Goal: Information Seeking & Learning: Learn about a topic

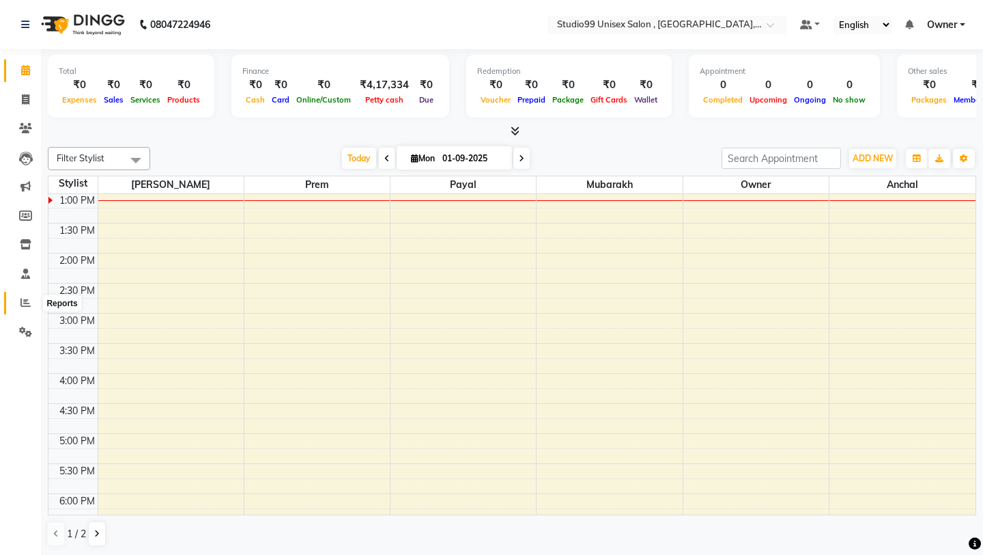
click at [25, 298] on icon at bounding box center [25, 302] width 10 height 10
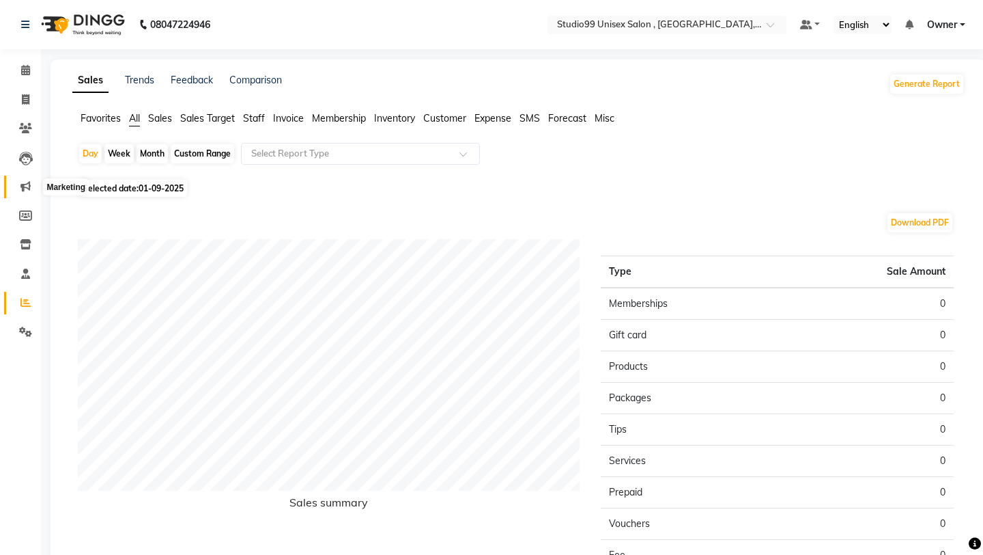
click at [27, 189] on icon at bounding box center [25, 186] width 10 height 10
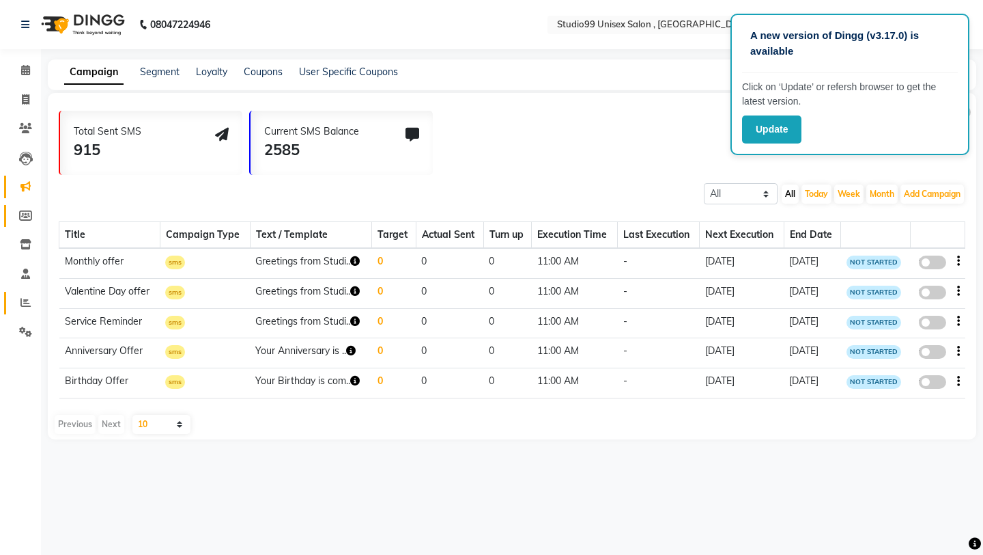
click at [26, 216] on icon at bounding box center [25, 215] width 13 height 10
select select
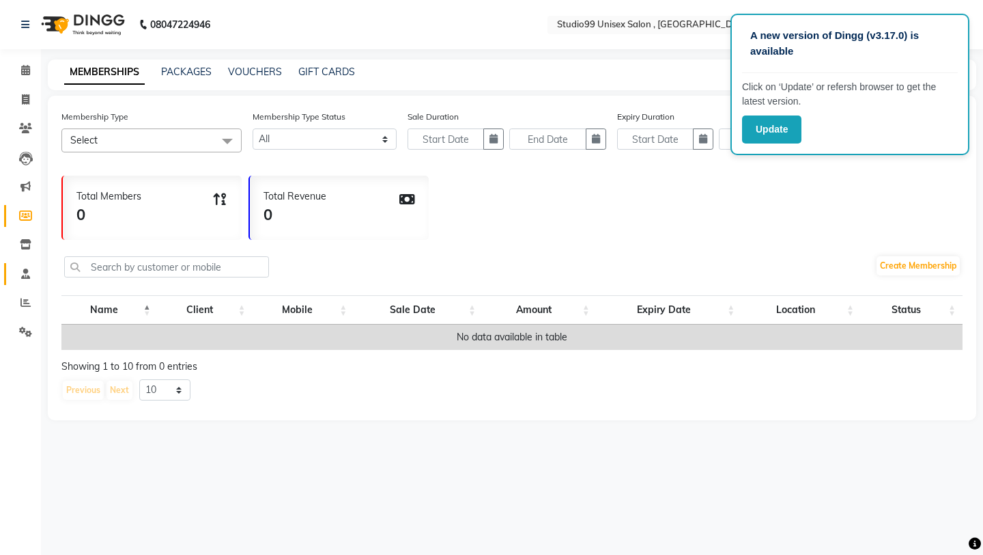
drag, startPoint x: 25, startPoint y: 298, endPoint x: 28, endPoint y: 270, distance: 28.1
click at [28, 270] on icon at bounding box center [25, 273] width 9 height 10
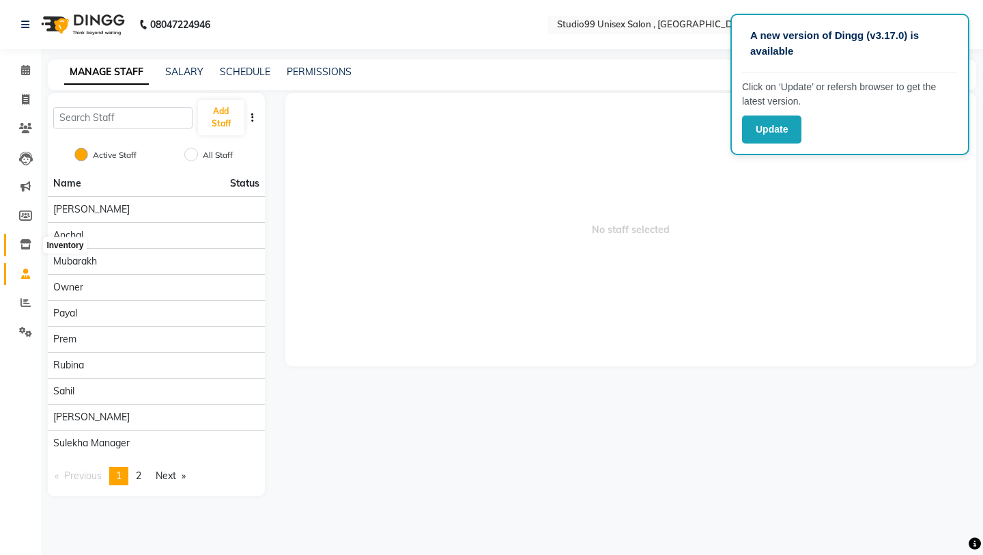
click at [25, 242] on icon at bounding box center [26, 244] width 12 height 10
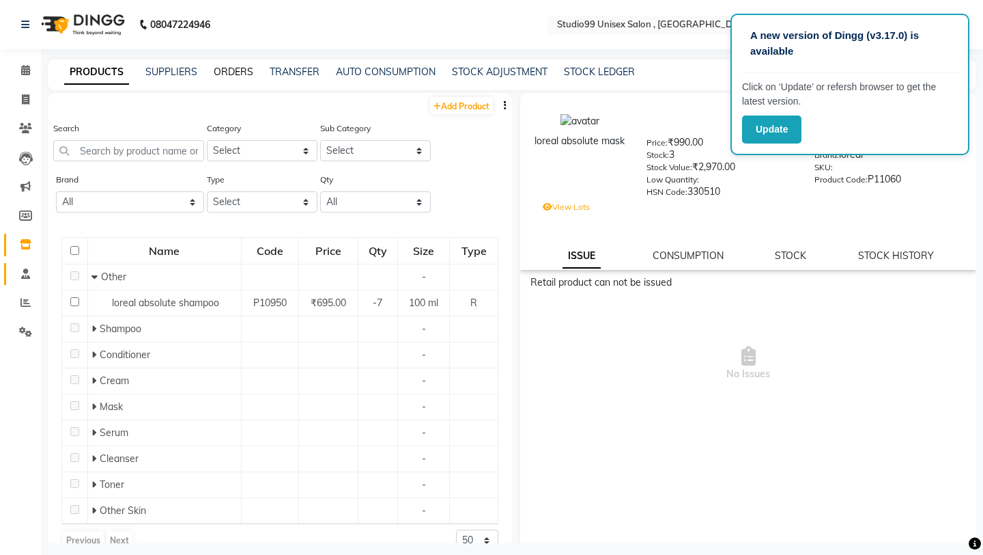
click at [231, 71] on link "ORDERS" at bounding box center [234, 72] width 40 height 12
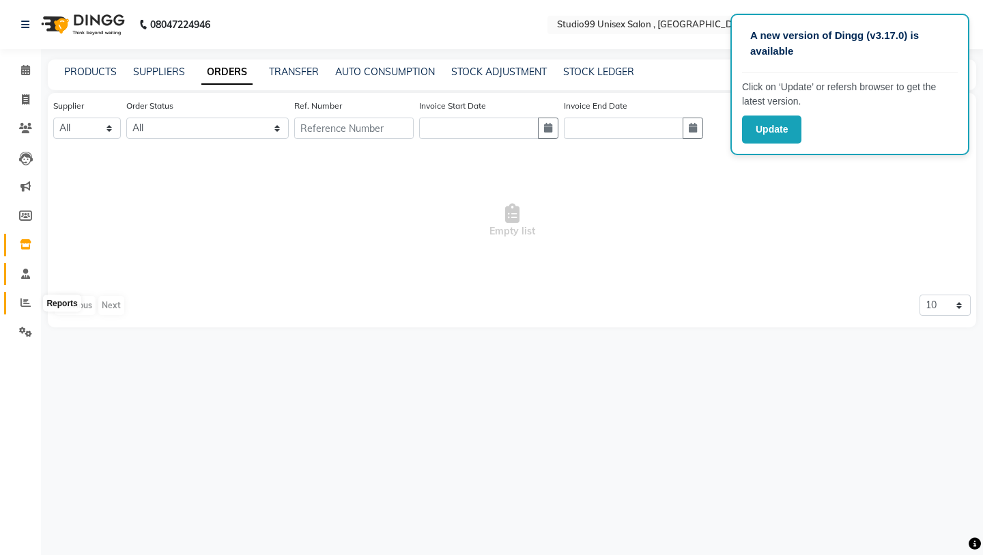
click at [27, 301] on icon at bounding box center [25, 302] width 10 height 10
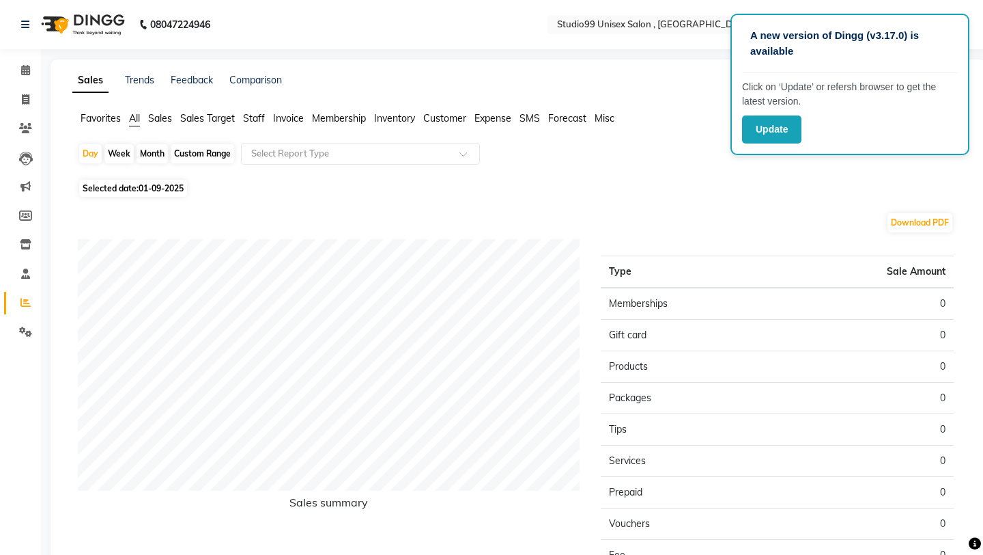
click at [195, 117] on span "Sales Target" at bounding box center [207, 118] width 55 height 12
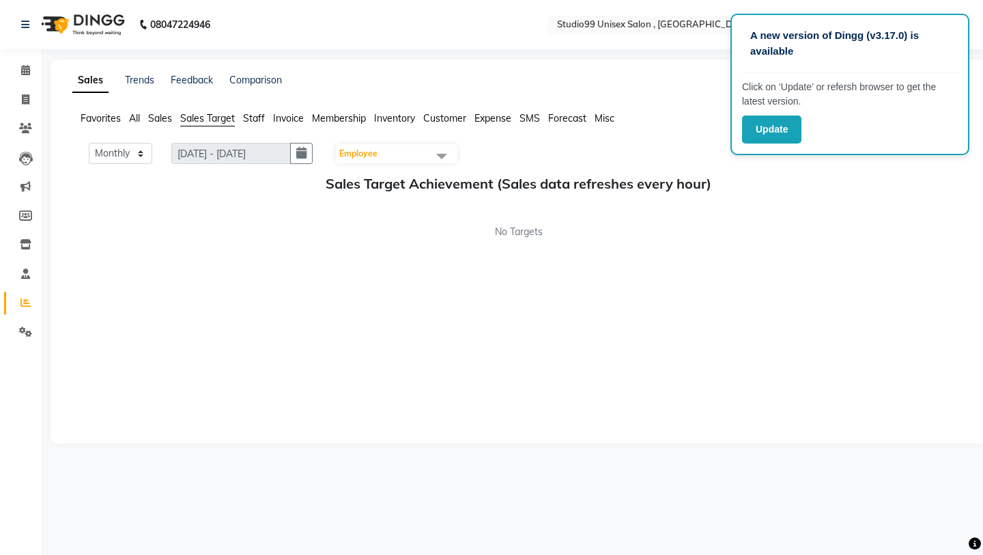
click at [251, 115] on span "Staff" at bounding box center [254, 118] width 22 height 12
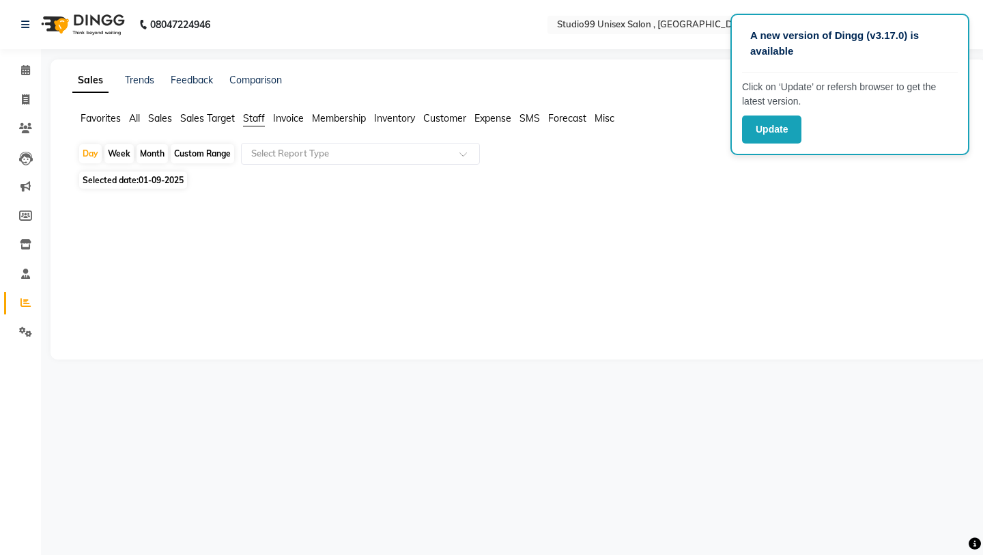
click at [154, 158] on div "Month" at bounding box center [152, 153] width 31 height 19
select select "9"
select select "2025"
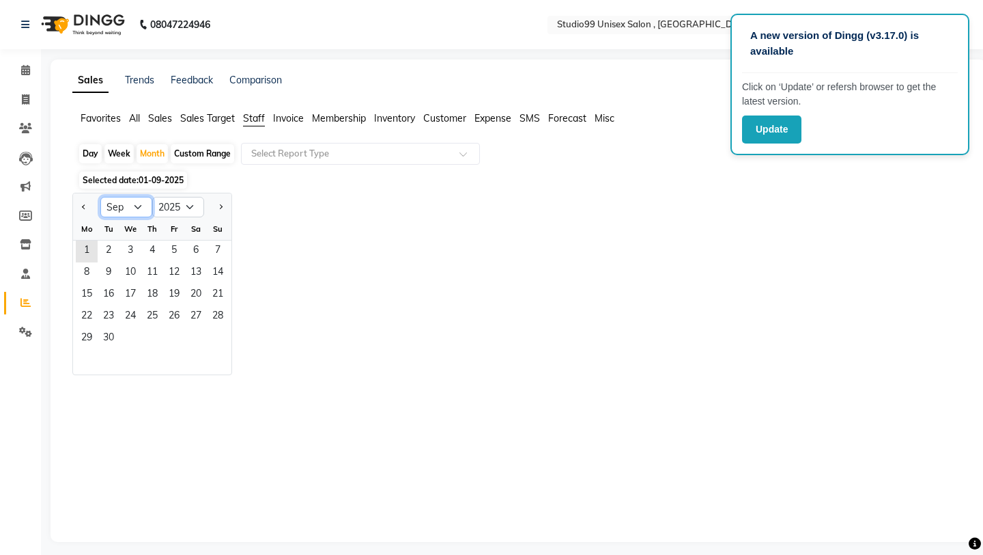
click at [129, 214] on select "Jan Feb Mar Apr May Jun [DATE] Aug Sep Oct Nov Dec" at bounding box center [126, 207] width 52 height 20
select select "8"
click at [173, 250] on span "1" at bounding box center [174, 251] width 22 height 22
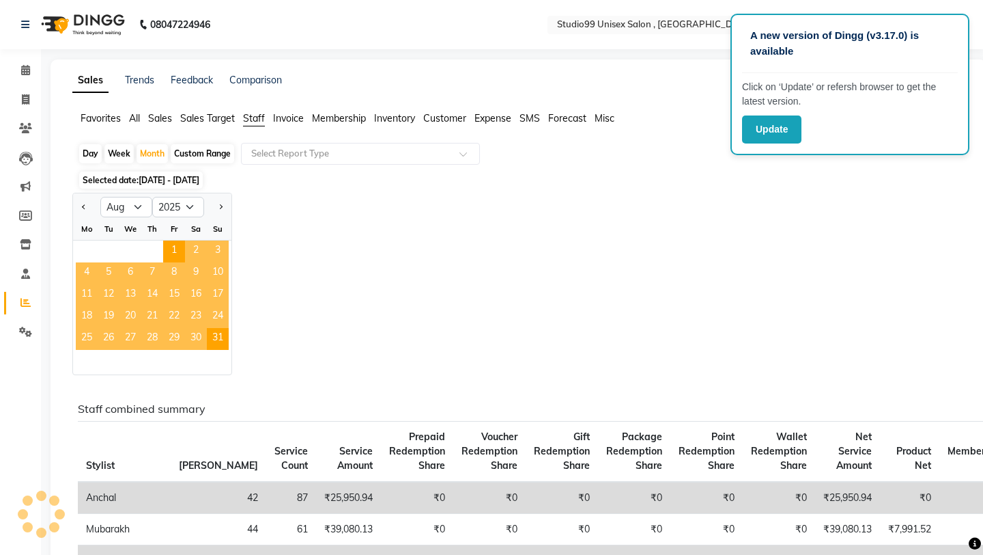
click at [370, 227] on div "Jan Feb Mar Apr May Jun [DATE] Aug Sep Oct Nov [DATE] 2016 2017 2018 2019 2020 …" at bounding box center [518, 284] width 893 height 182
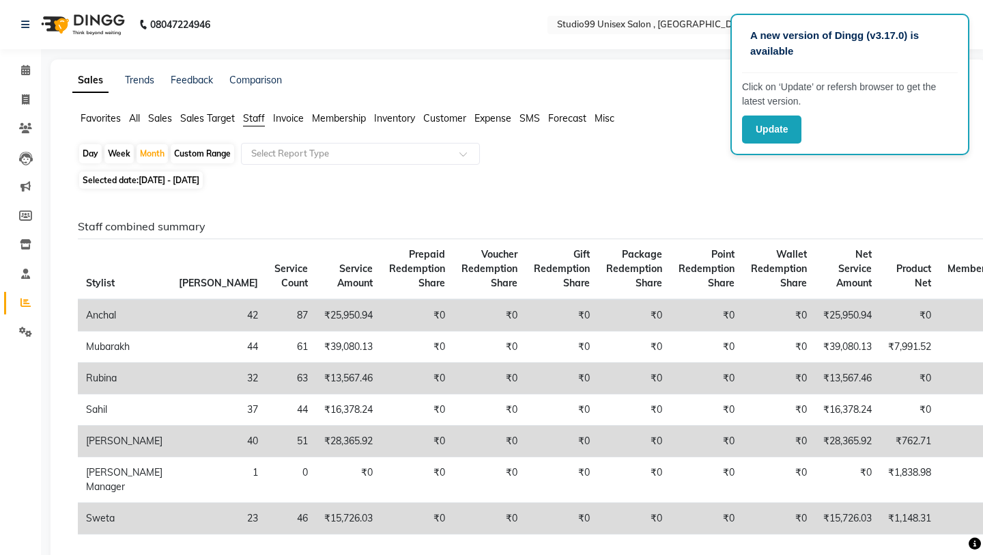
click at [370, 227] on h6 "Staff combined summary" at bounding box center [516, 226] width 876 height 13
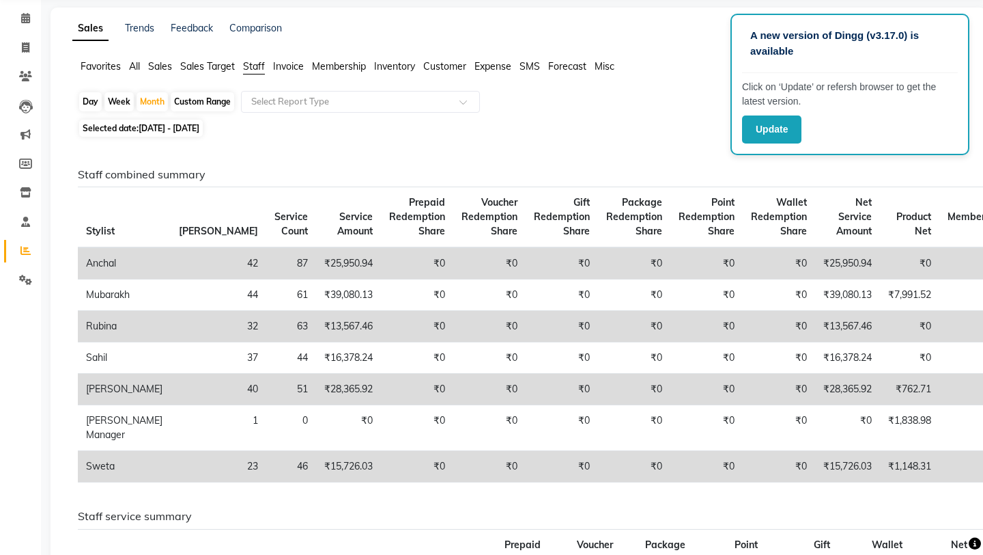
scroll to position [51, 0]
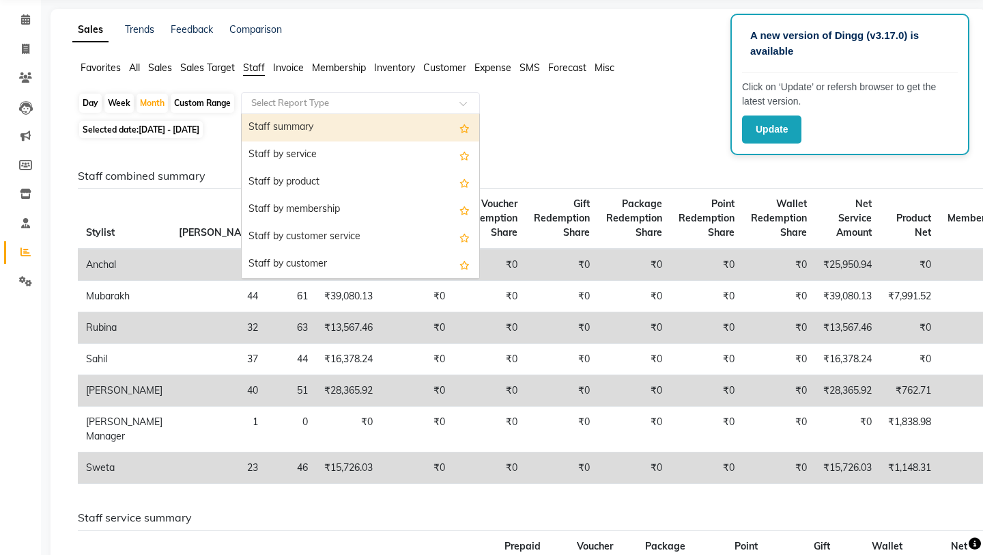
click at [298, 107] on input "text" at bounding box center [347, 103] width 197 height 14
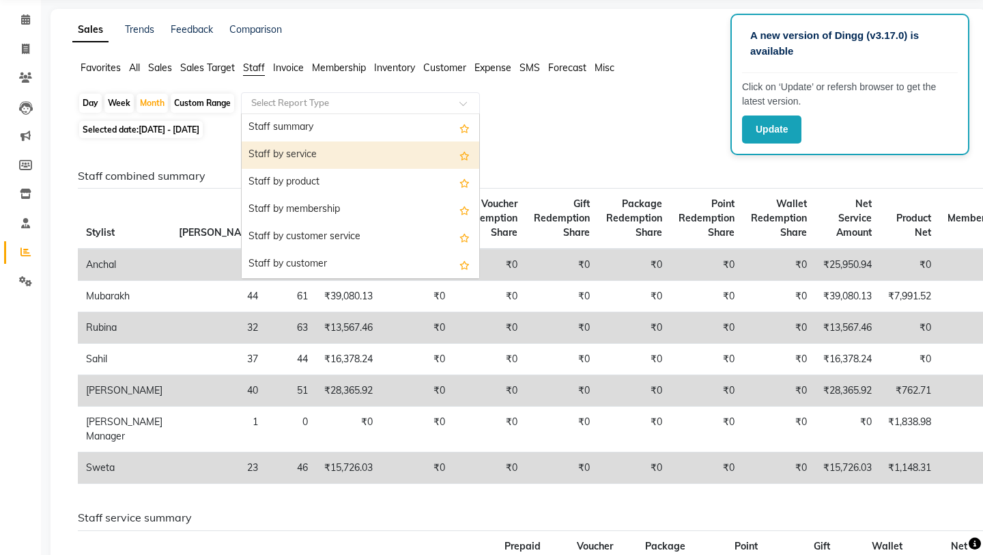
click at [298, 153] on div "Staff by service" at bounding box center [361, 154] width 238 height 27
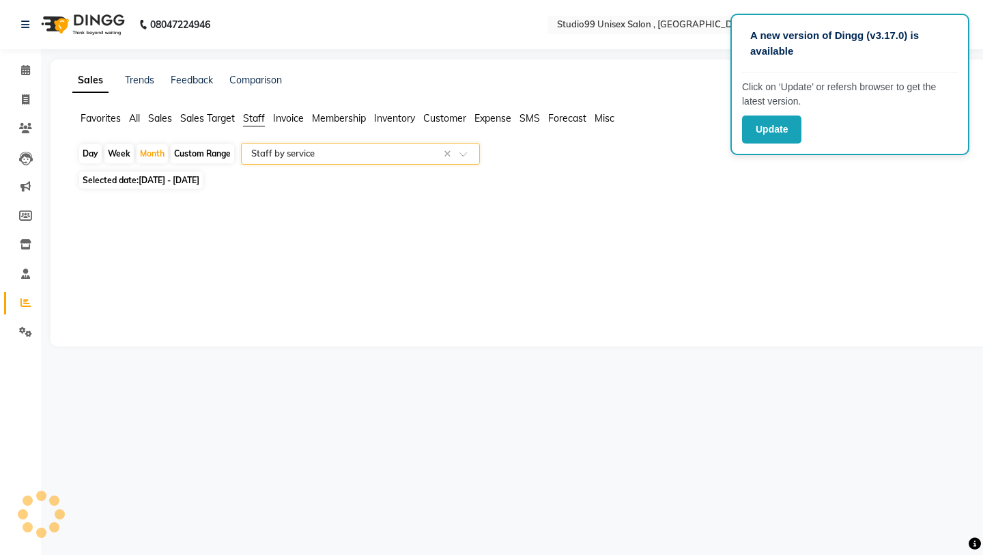
select select "full_report"
select select "csv"
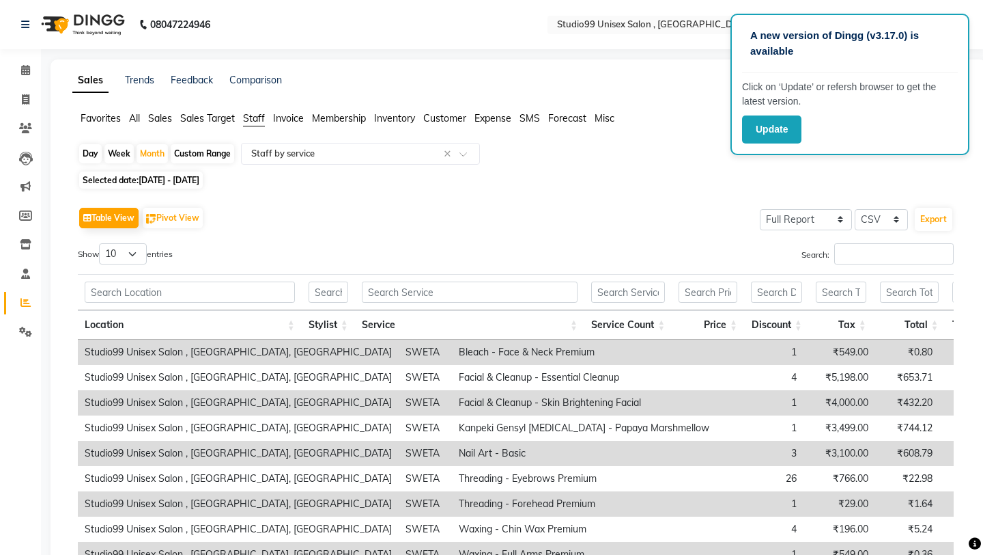
click at [309, 213] on div "Table View Pivot View Select Full Report Filtered Report Select CSV PDF Export" at bounding box center [516, 218] width 876 height 29
click at [257, 122] on span "Staff" at bounding box center [254, 118] width 22 height 12
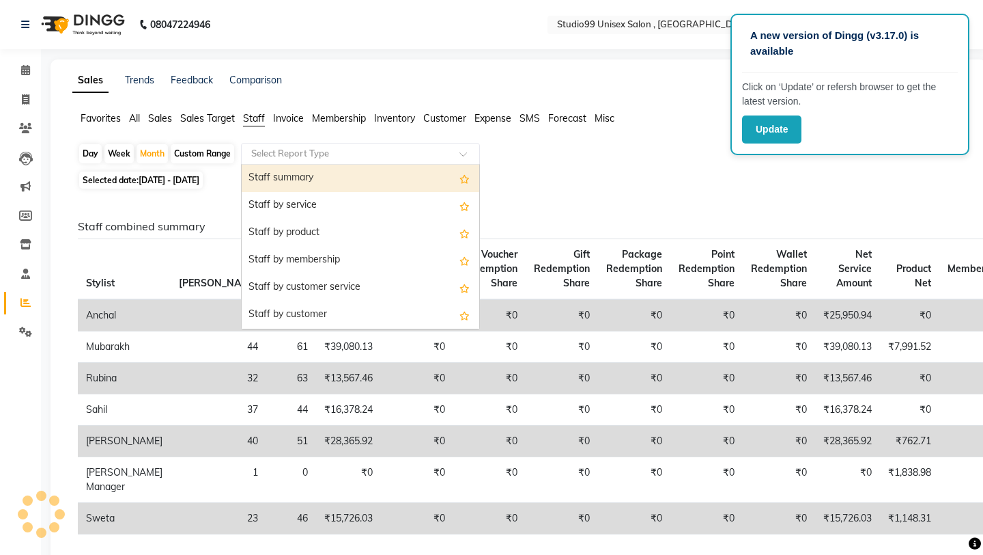
click at [297, 150] on input "text" at bounding box center [347, 154] width 197 height 14
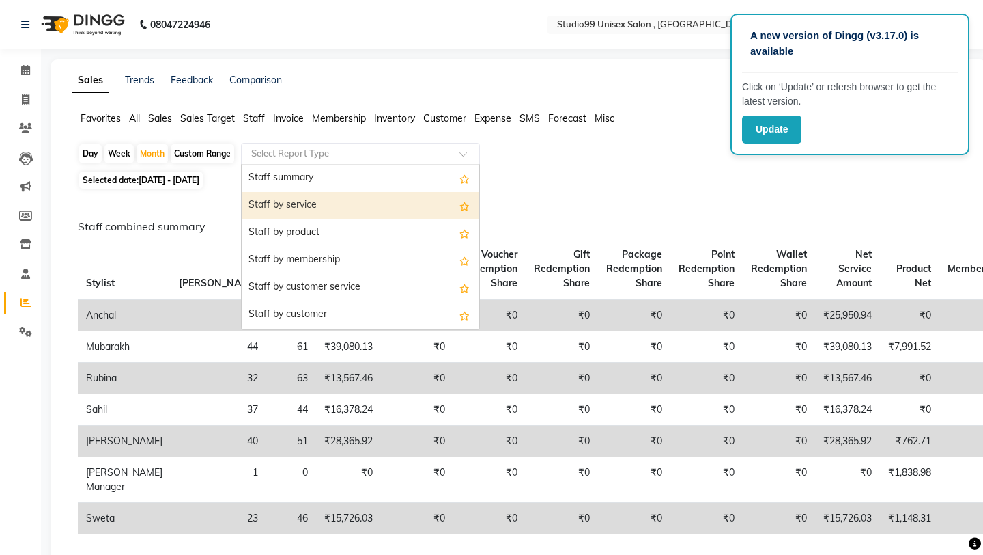
click at [315, 199] on div "Staff by service" at bounding box center [361, 205] width 238 height 27
select select "full_report"
select select "csv"
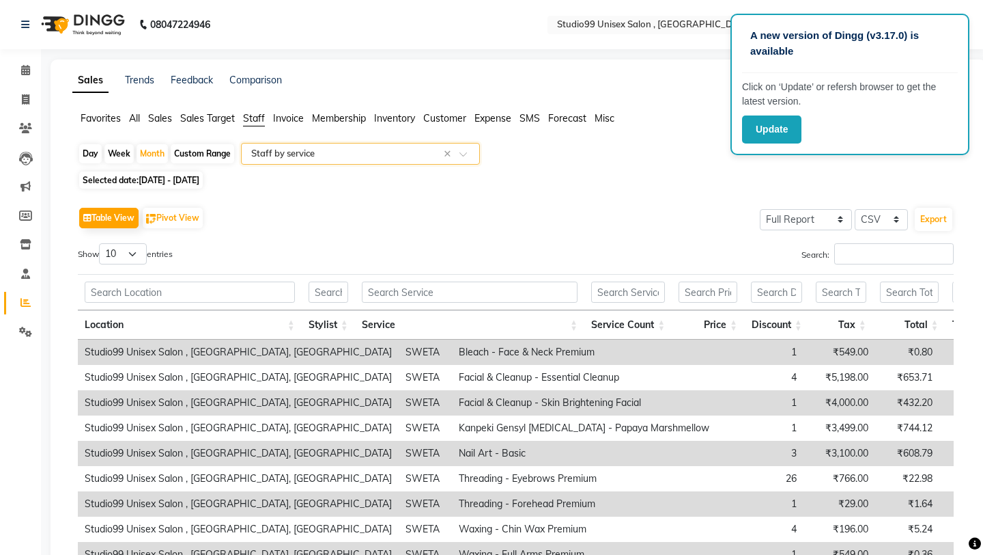
click at [373, 149] on input "text" at bounding box center [347, 154] width 197 height 14
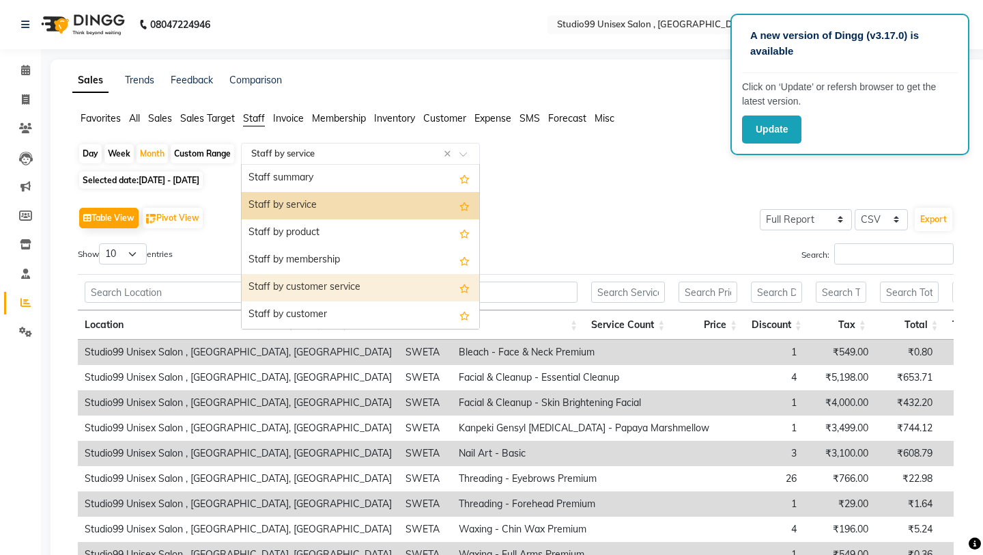
click at [367, 280] on div "Staff by customer service" at bounding box center [361, 287] width 238 height 27
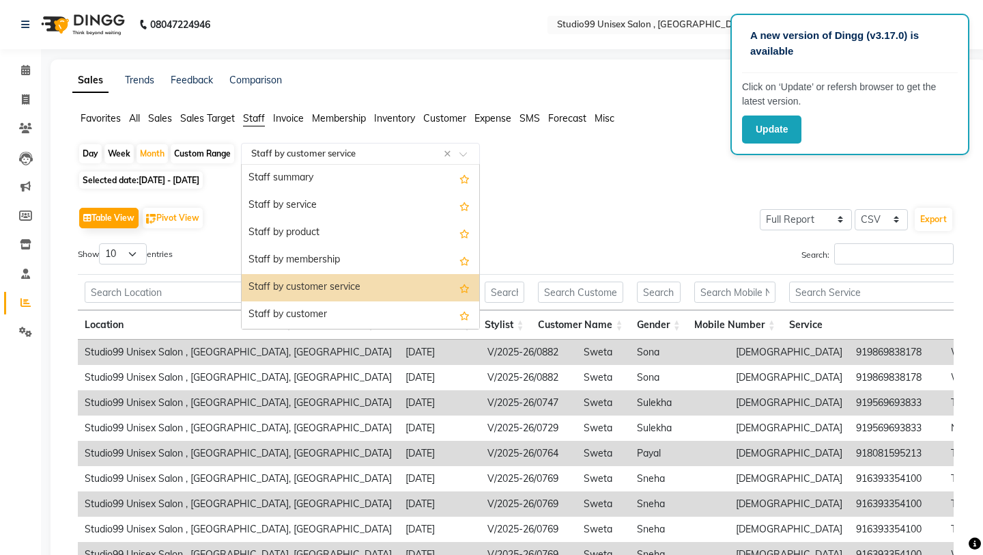
click at [362, 158] on input "text" at bounding box center [347, 154] width 197 height 14
click at [353, 171] on div "Staff summary" at bounding box center [361, 178] width 238 height 27
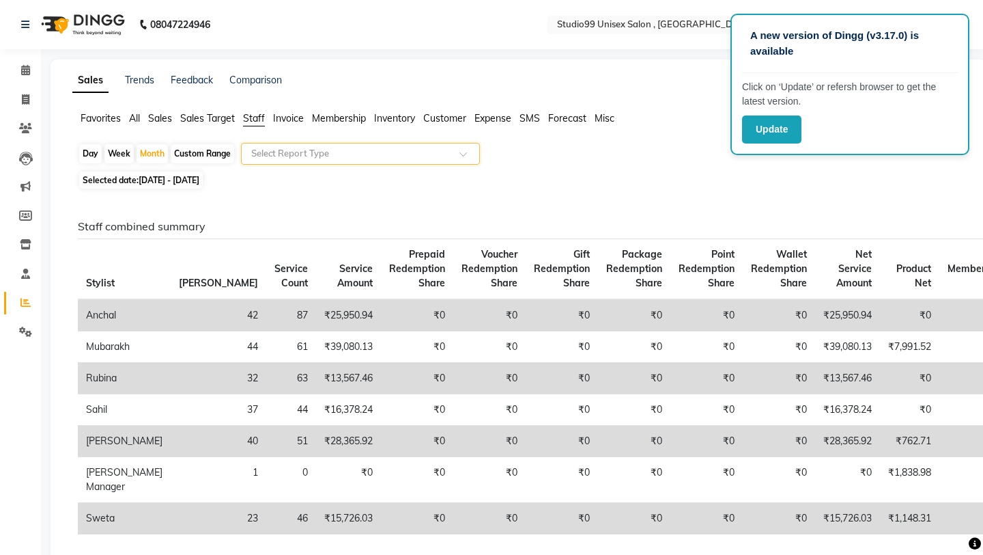
click at [297, 120] on span "Invoice" at bounding box center [288, 118] width 31 height 12
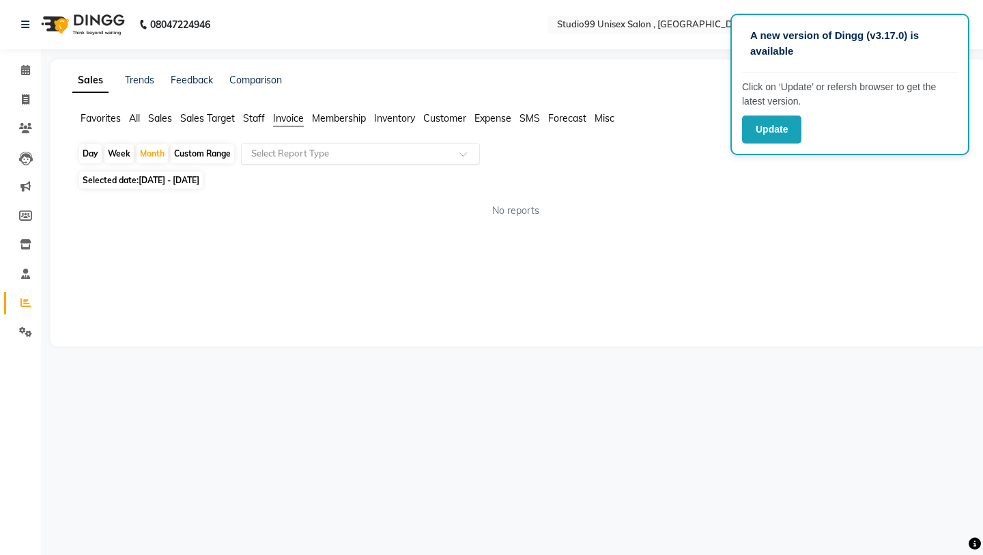
click at [160, 120] on span "Sales" at bounding box center [160, 118] width 24 height 12
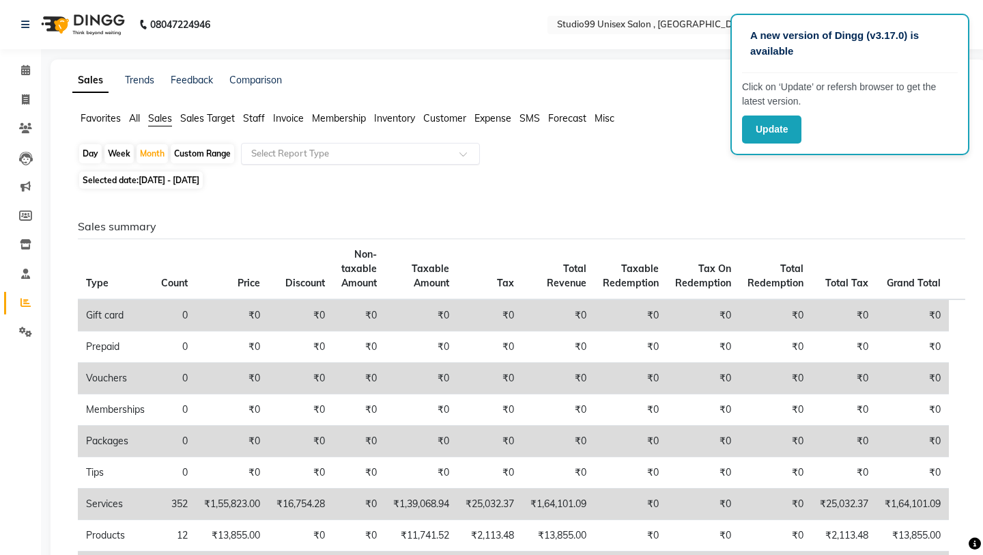
click at [324, 191] on div "Day Week Month Custom Range Select Report Type Selected date: [DATE] - [DATE] S…" at bounding box center [518, 453] width 893 height 620
click at [252, 115] on span "Staff" at bounding box center [254, 118] width 22 height 12
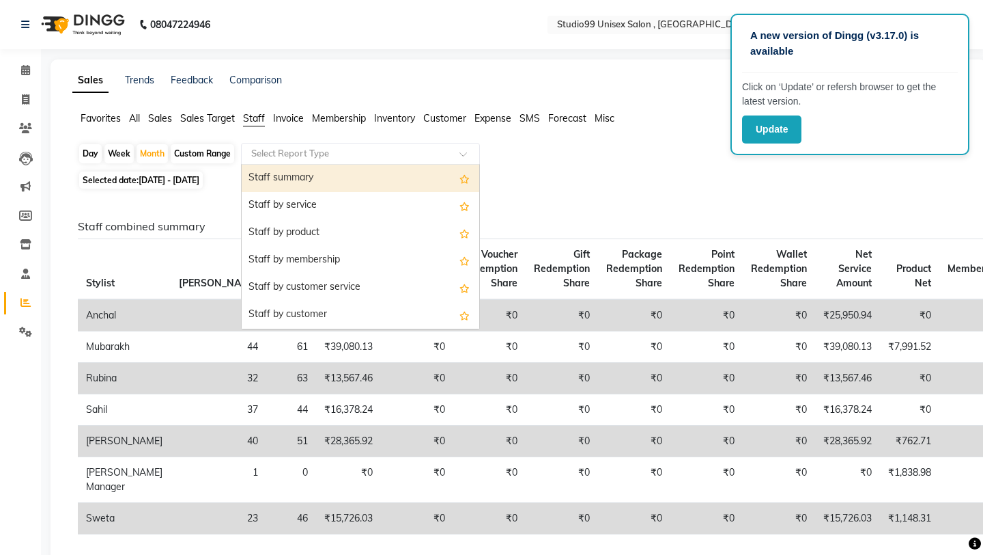
click at [272, 158] on input "text" at bounding box center [347, 154] width 197 height 14
click at [456, 127] on div "Favorites All Sales Sales Target Staff Invoice Membership Inventory Customer Ex…" at bounding box center [518, 124] width 913 height 26
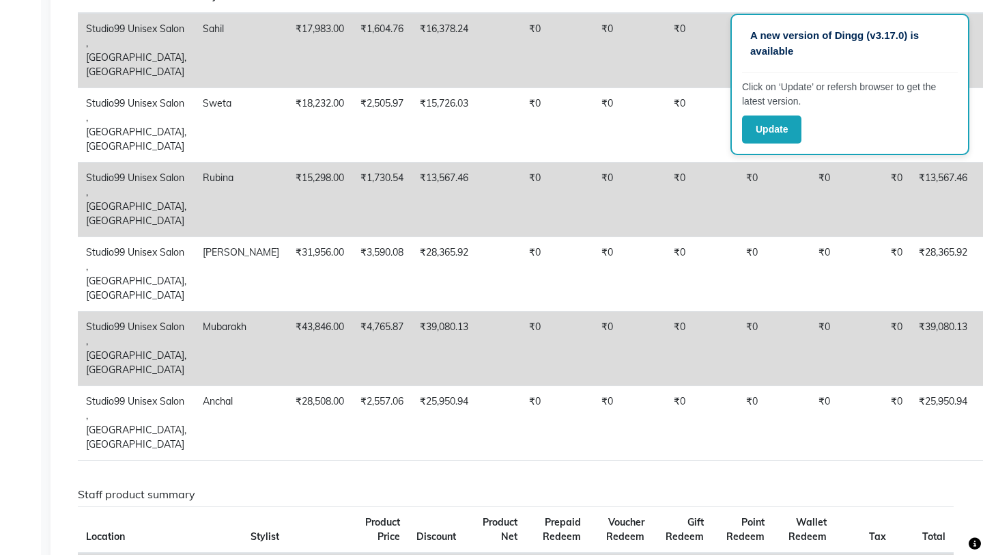
scroll to position [601, 0]
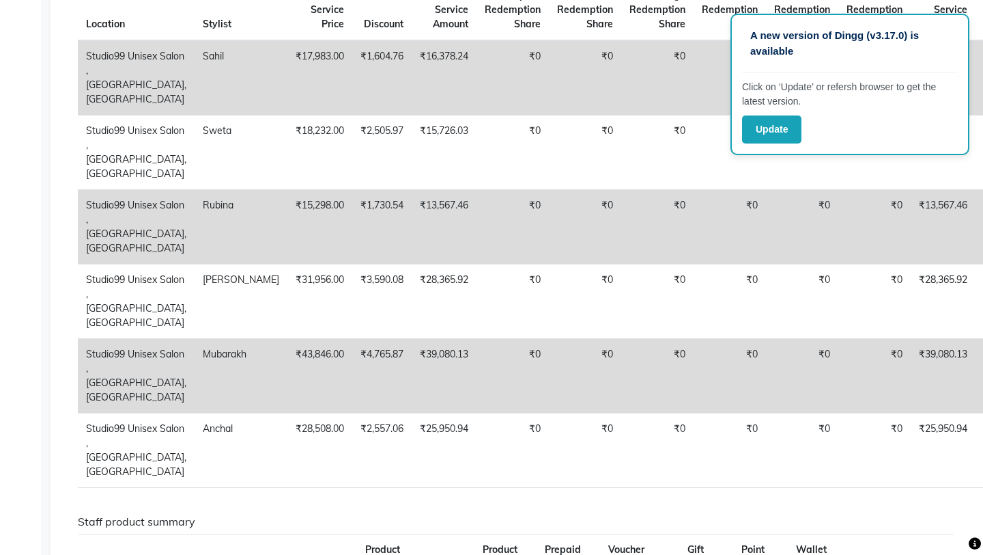
click at [766, 36] on th "Gift Redemption Share" at bounding box center [802, 10] width 72 height 61
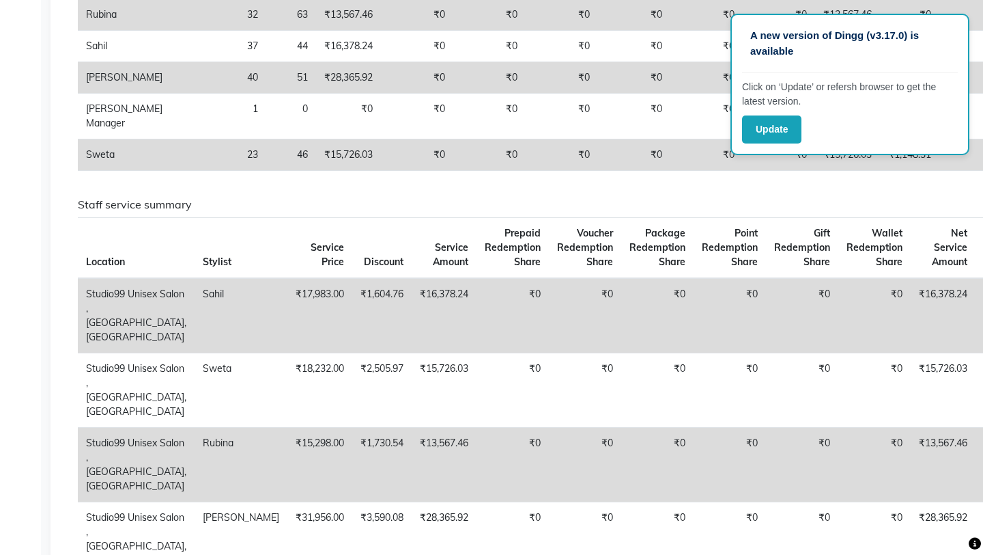
scroll to position [355, 0]
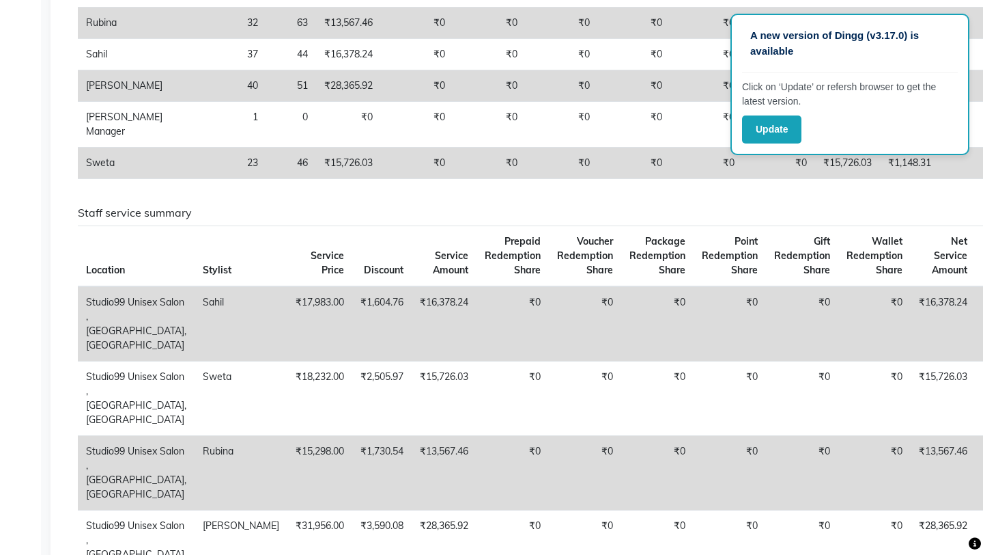
click at [695, 217] on h6 "Staff service summary" at bounding box center [516, 212] width 876 height 13
drag, startPoint x: 950, startPoint y: 248, endPoint x: 983, endPoint y: 229, distance: 37.6
click at [983, 229] on tr "Location Stylist Service Price Discount Service Amount Prepaid Redemption Share…" at bounding box center [589, 255] width 1022 height 61
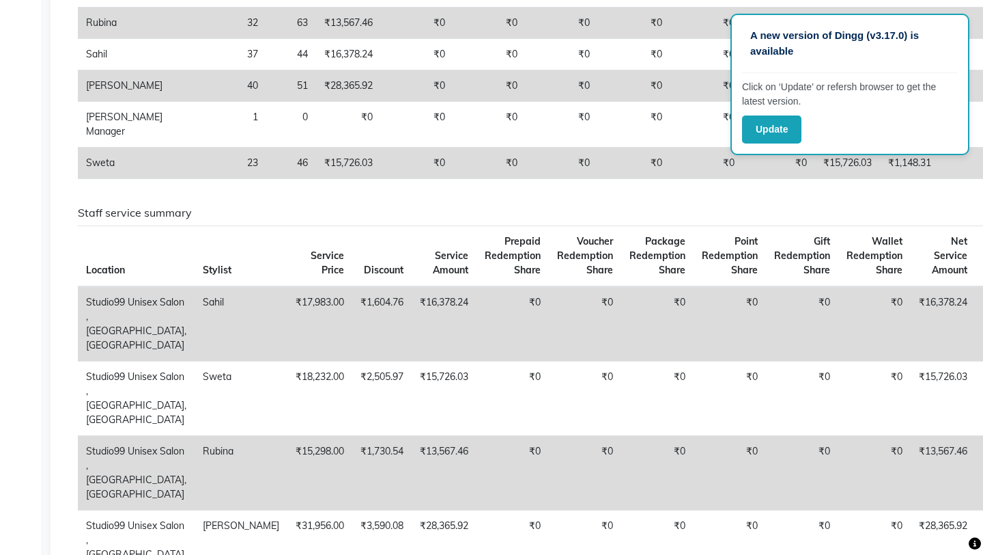
click at [958, 281] on tr "Location Stylist Service Price Discount Service Amount Prepaid Redemption Share…" at bounding box center [589, 255] width 1022 height 61
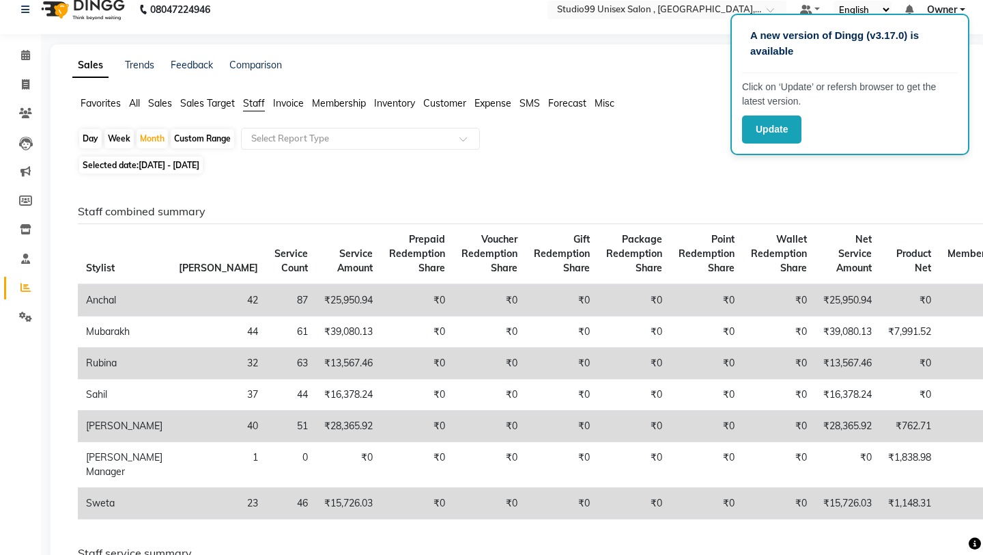
scroll to position [0, 0]
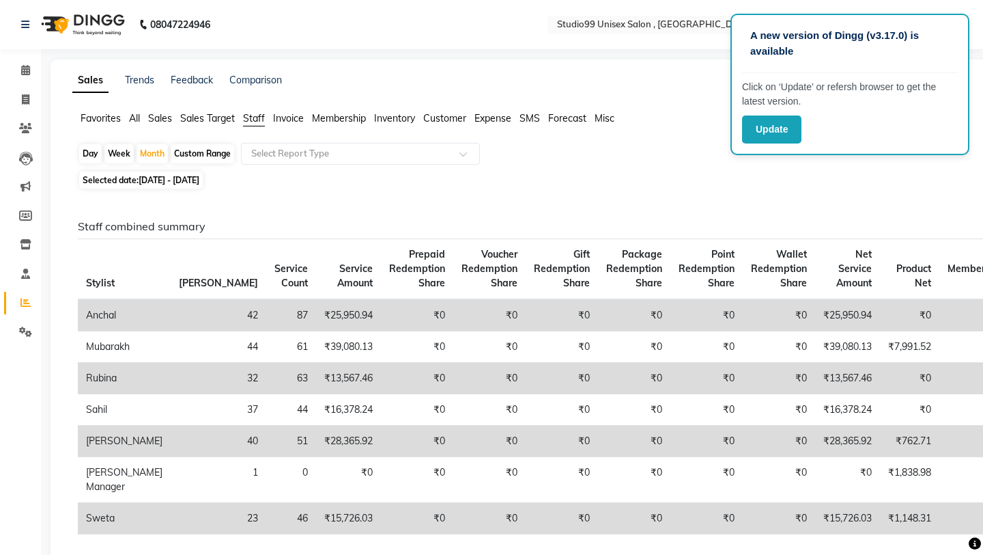
drag, startPoint x: 772, startPoint y: 201, endPoint x: 778, endPoint y: 126, distance: 75.4
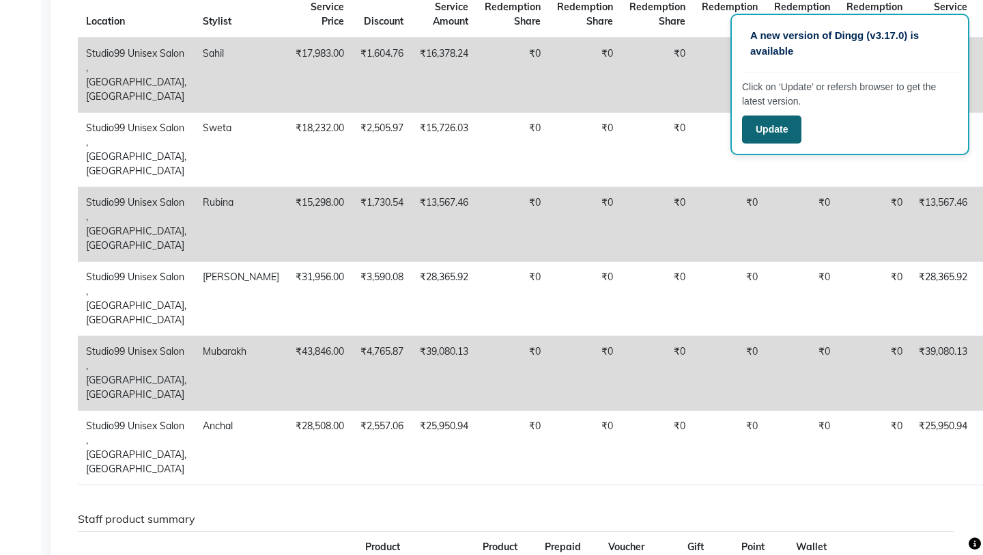
scroll to position [601, 0]
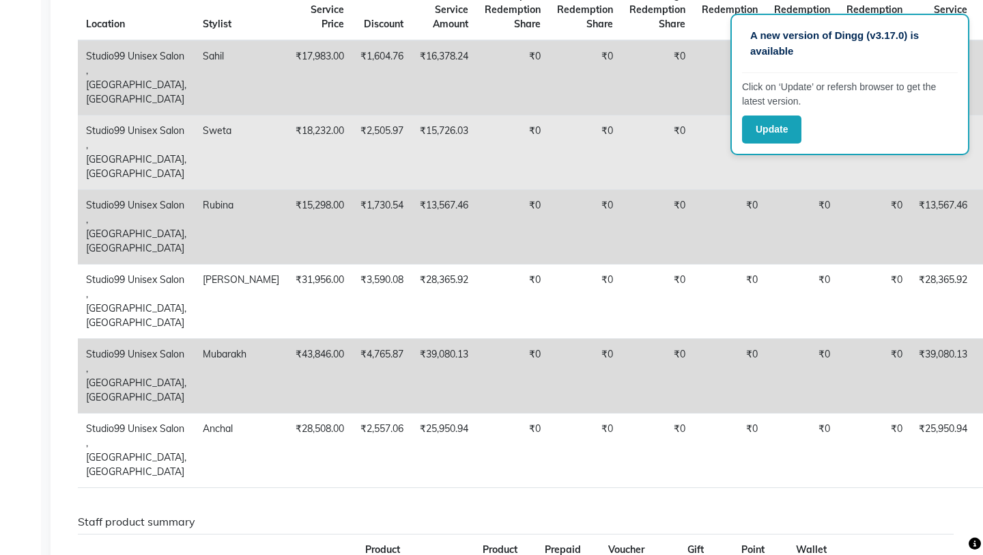
click at [622, 177] on td "₹0" at bounding box center [658, 152] width 72 height 74
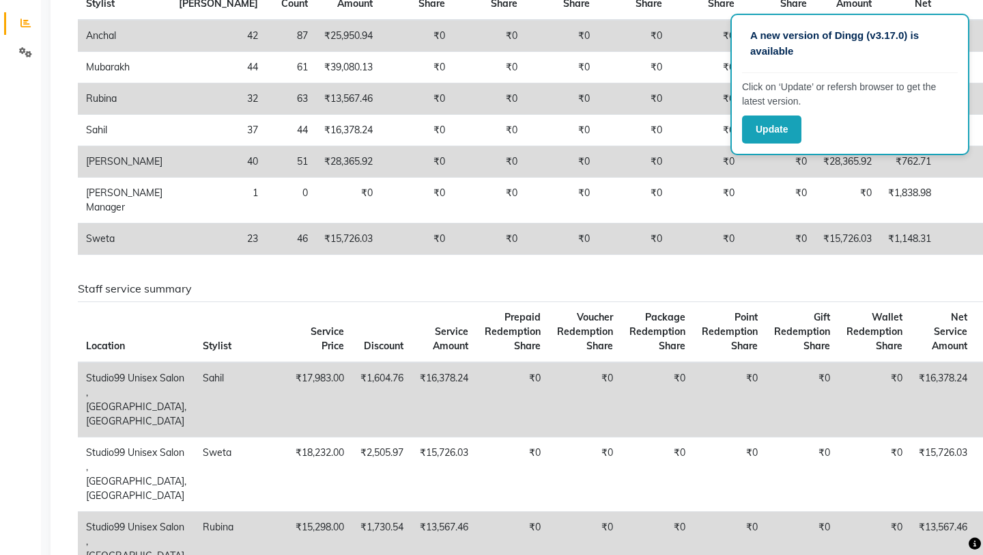
scroll to position [242, 0]
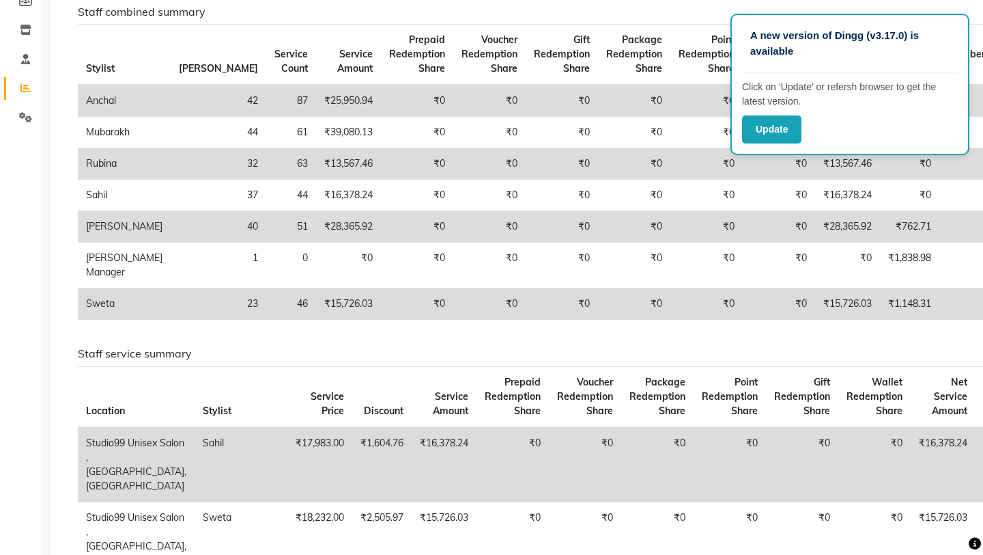
scroll to position [187, 0]
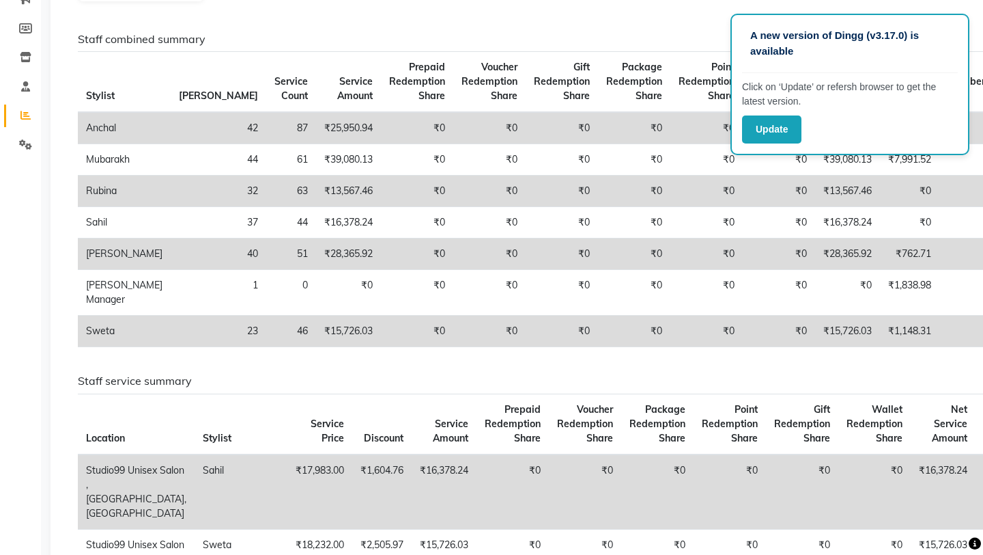
click at [598, 277] on td "₹0" at bounding box center [634, 293] width 72 height 46
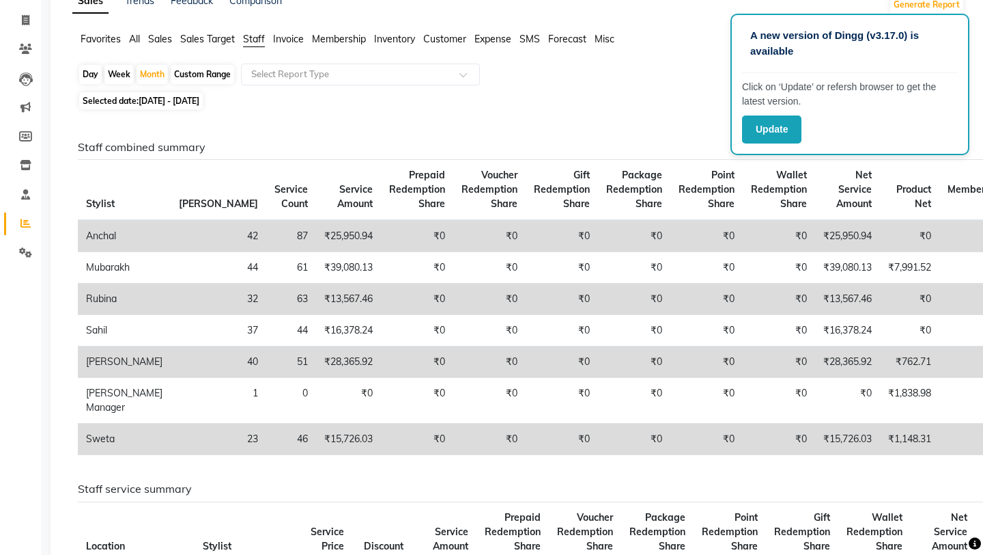
scroll to position [0, 0]
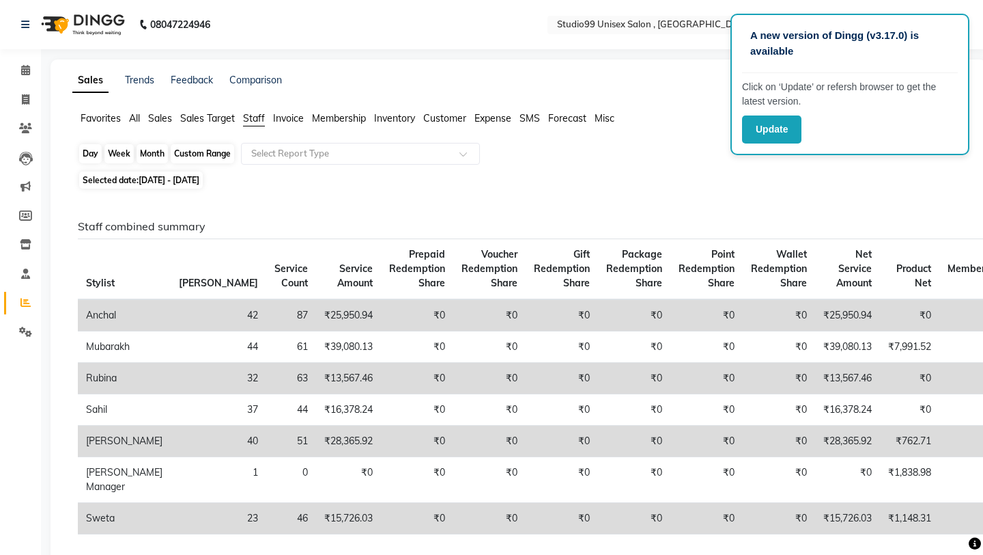
click at [160, 154] on div "Month" at bounding box center [152, 153] width 31 height 19
select select "8"
select select "2025"
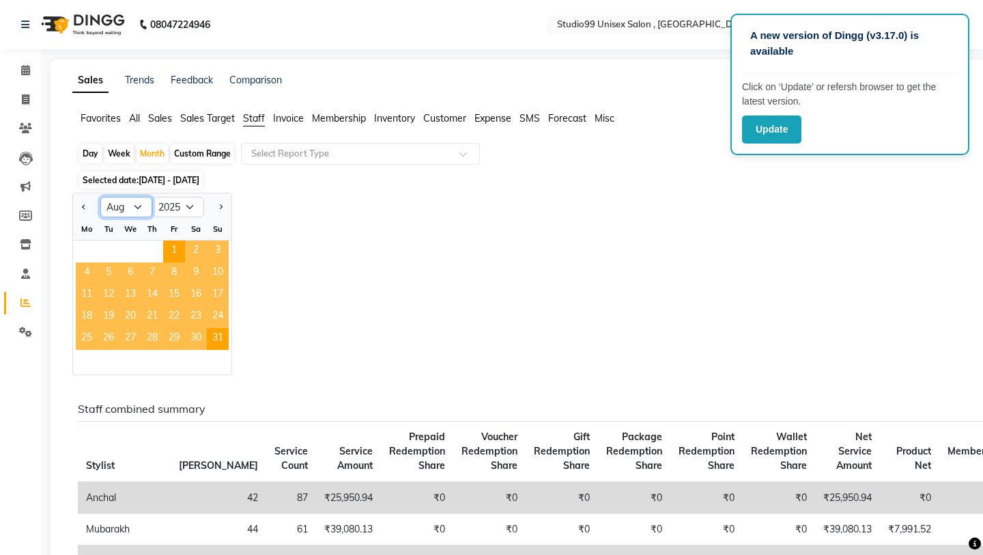
click at [141, 210] on select "Jan Feb Mar Apr May Jun [DATE] Aug Sep Oct Nov Dec" at bounding box center [126, 207] width 52 height 20
select select "7"
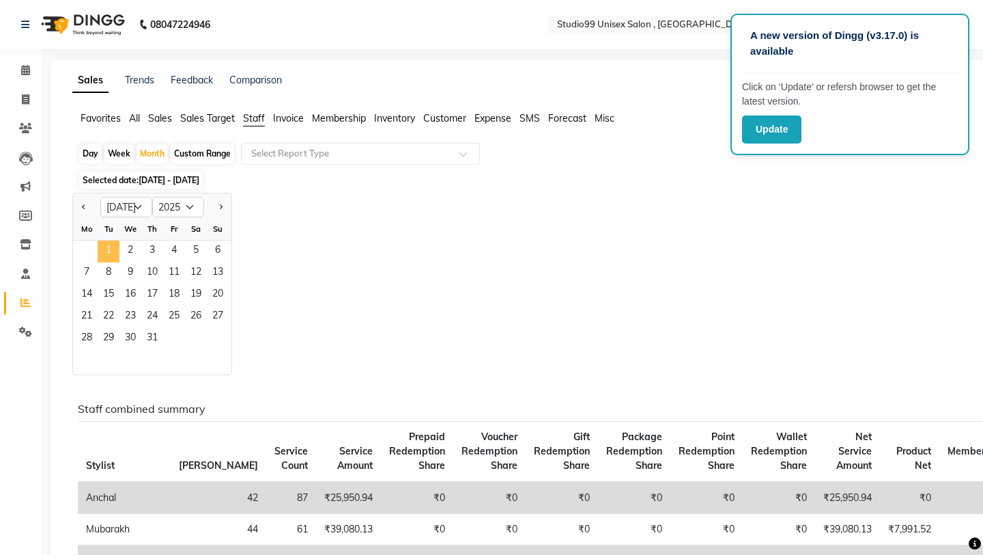
click at [116, 247] on span "1" at bounding box center [109, 251] width 22 height 22
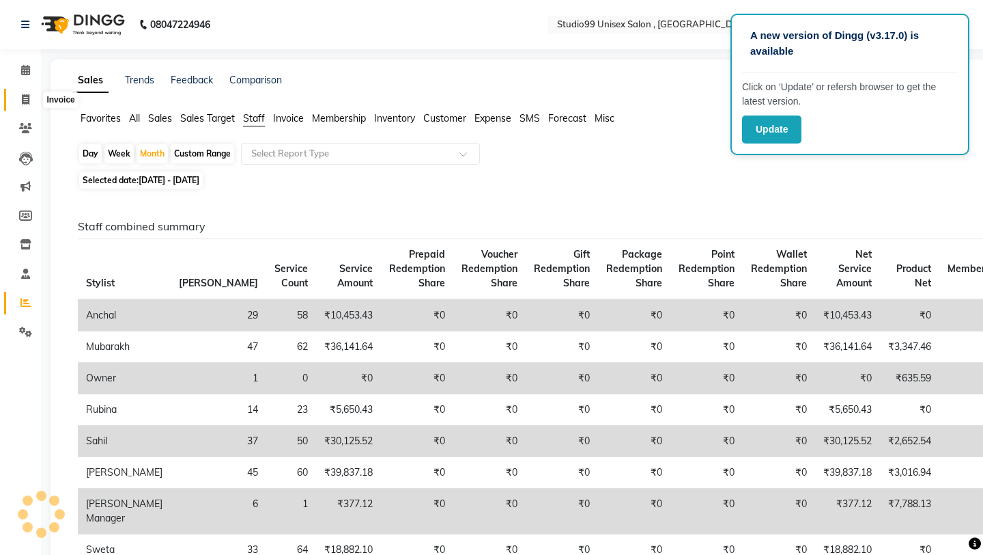
click at [26, 105] on span at bounding box center [26, 100] width 24 height 16
select select "service"
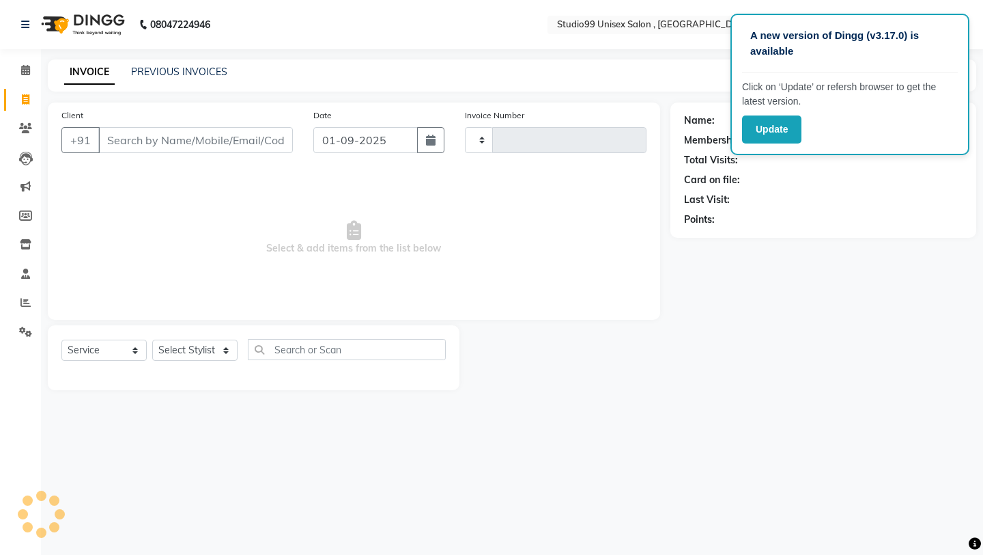
type input "0906"
select select "8117"
